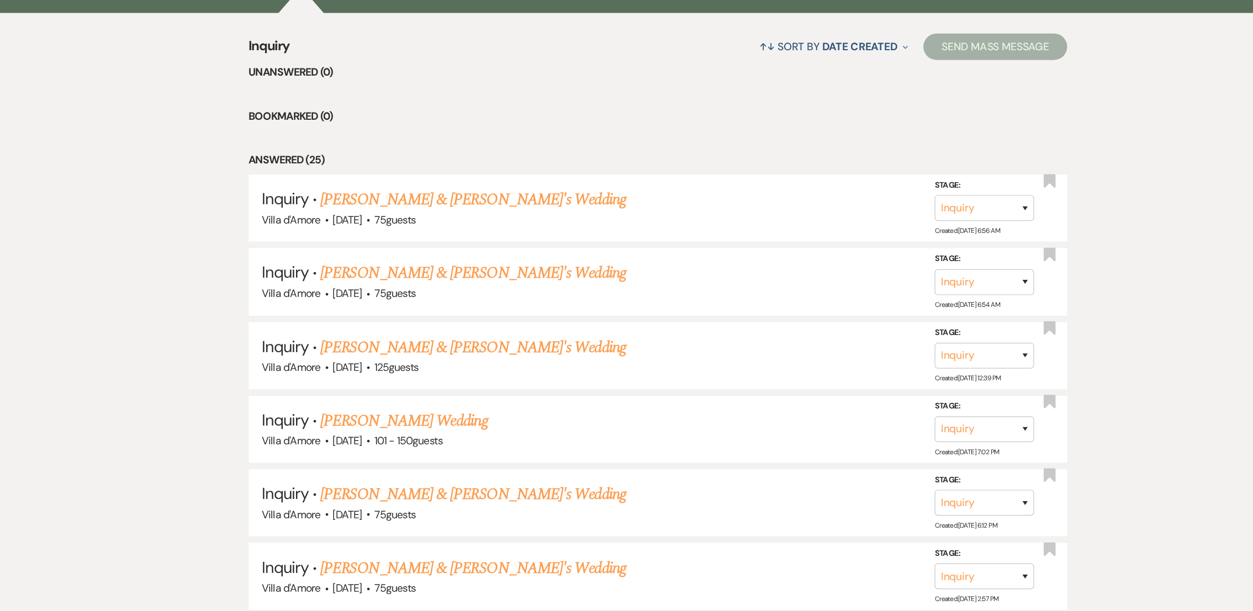
scroll to position [399, 0]
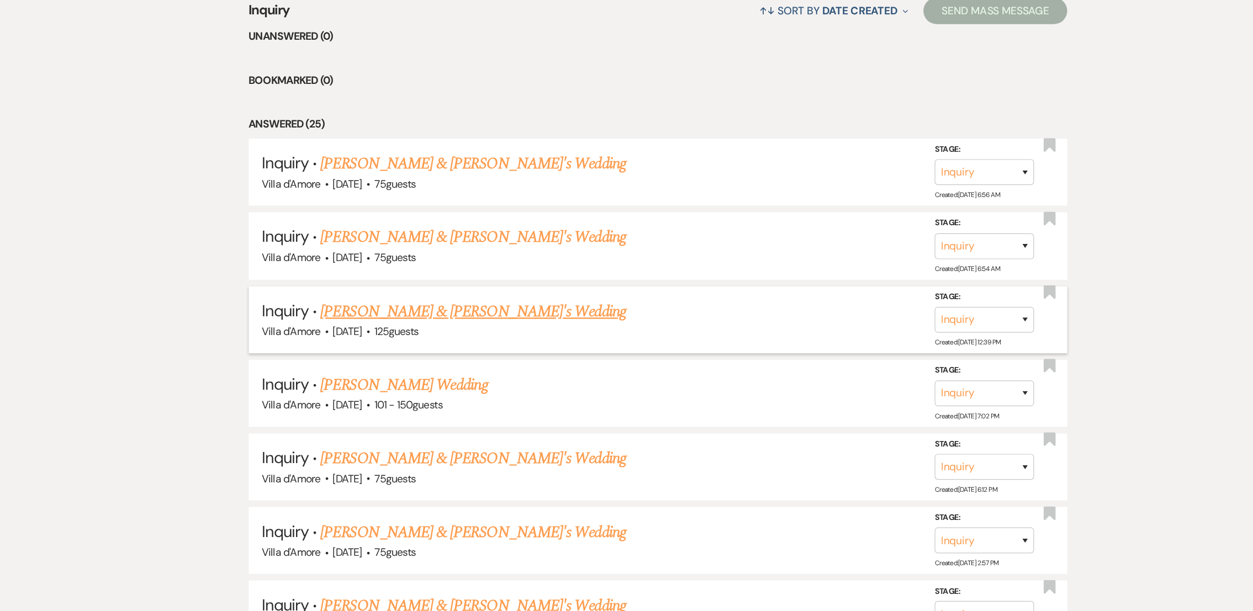
click at [372, 362] on link "[PERSON_NAME] & [PERSON_NAME]'s Wedding" at bounding box center [472, 361] width 255 height 20
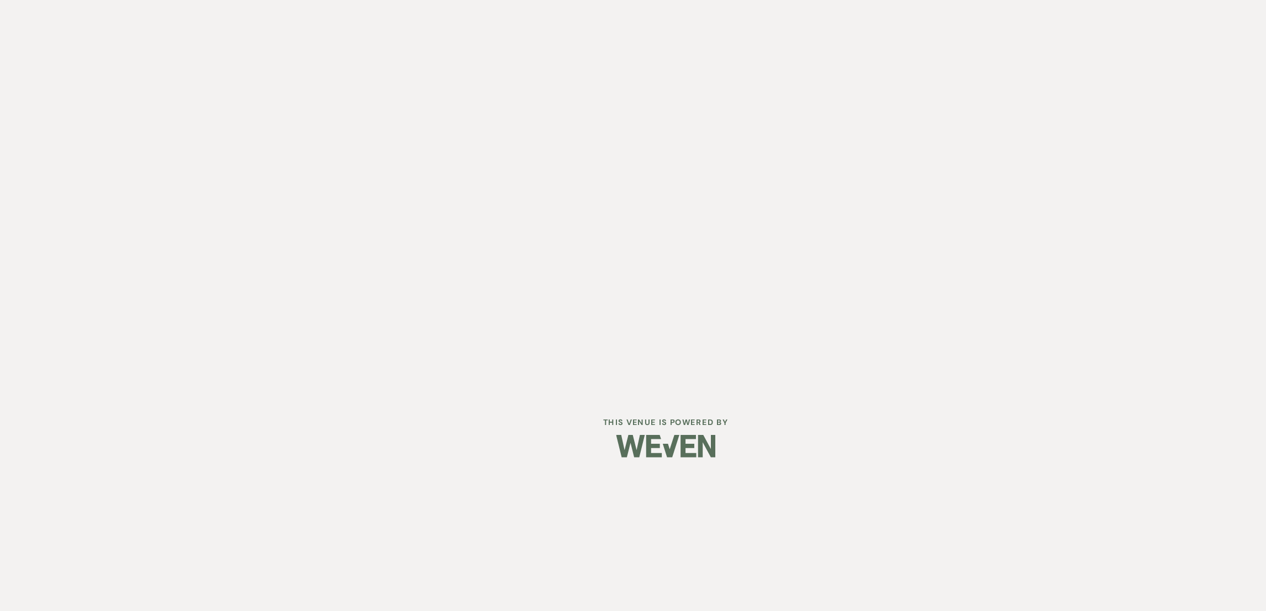
select select "2"
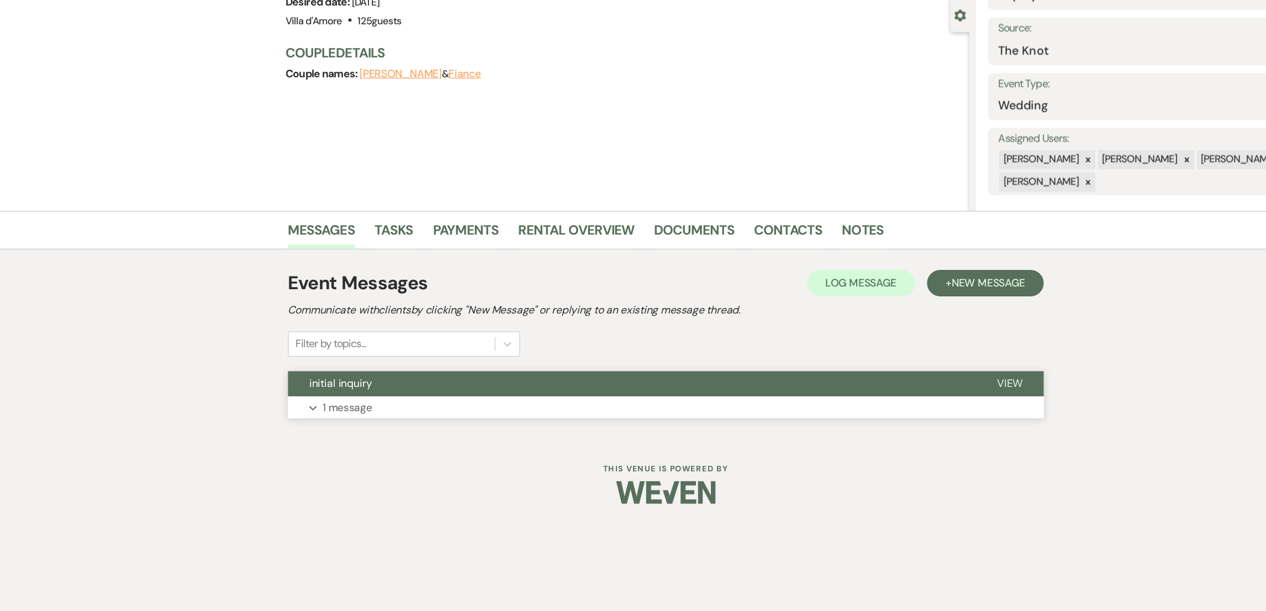
click at [362, 430] on button "initial inquiry" at bounding box center [604, 421] width 573 height 21
click at [377, 440] on p "1 message" at bounding box center [367, 441] width 41 height 14
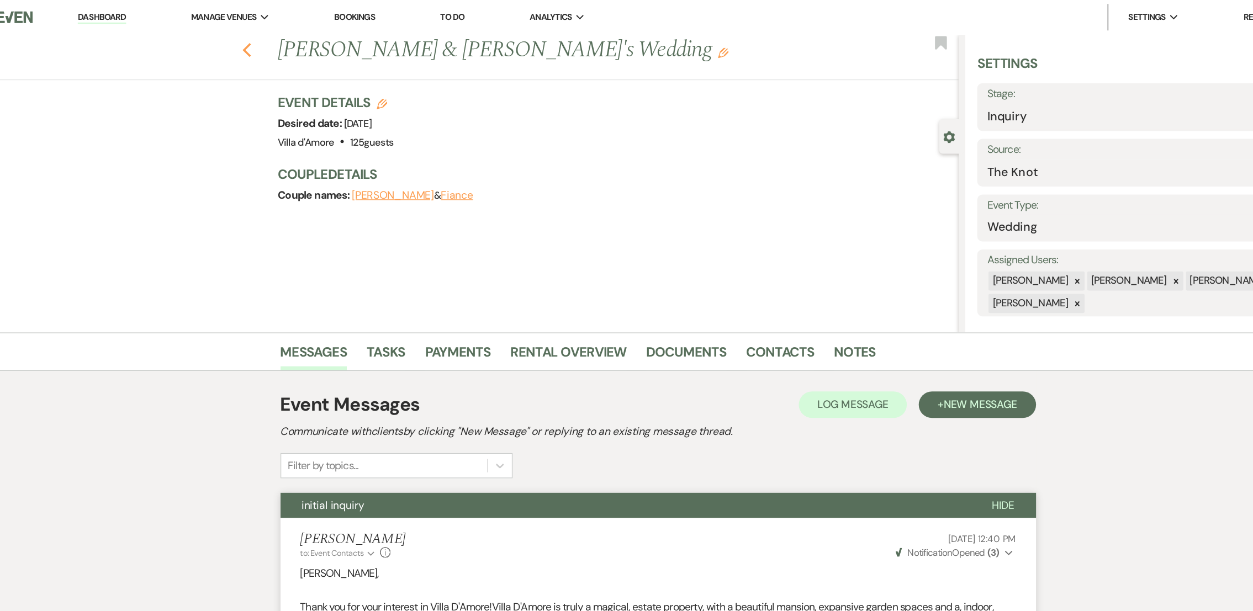
click at [287, 45] on use "button" at bounding box center [283, 42] width 7 height 12
